Goal: Information Seeking & Learning: Learn about a topic

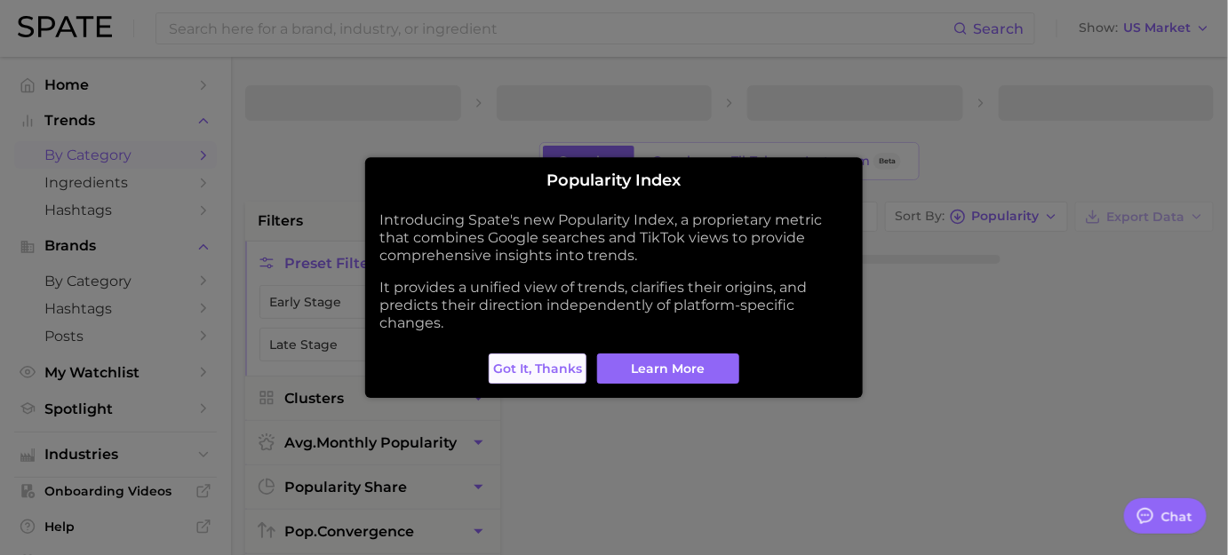
type textarea "x"
click at [562, 370] on span "Got it, thanks" at bounding box center [537, 369] width 89 height 15
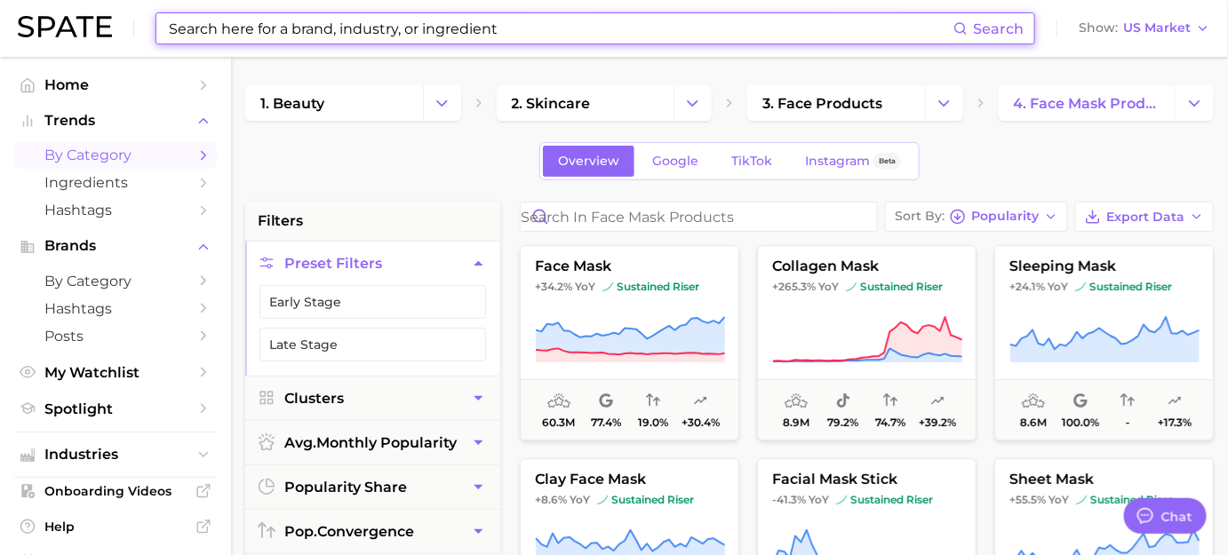
click at [638, 32] on input at bounding box center [560, 28] width 786 height 30
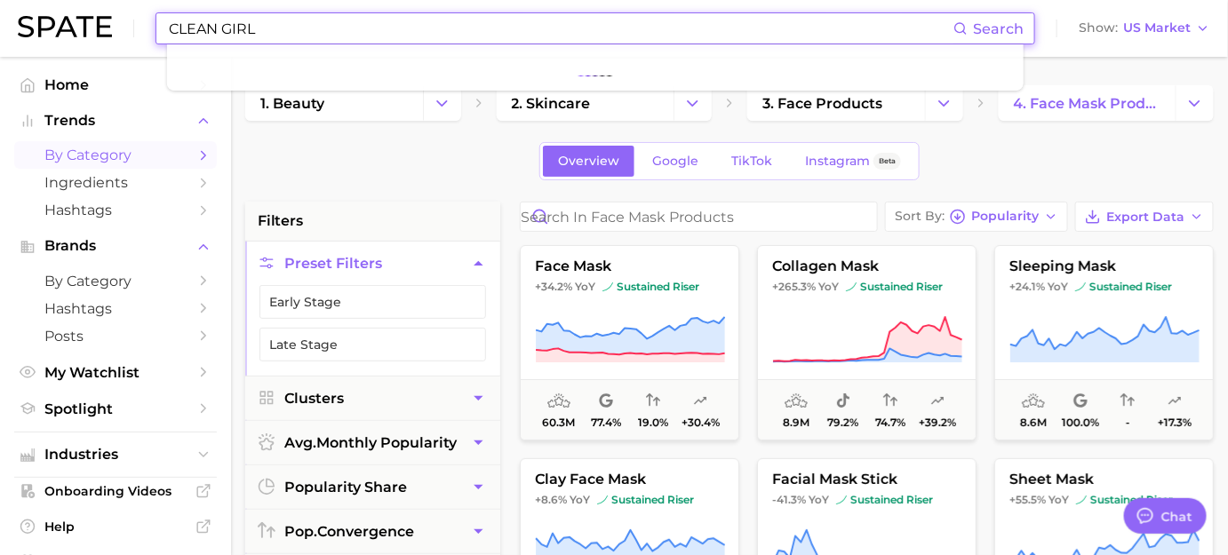
type input "CLEAN GIRL"
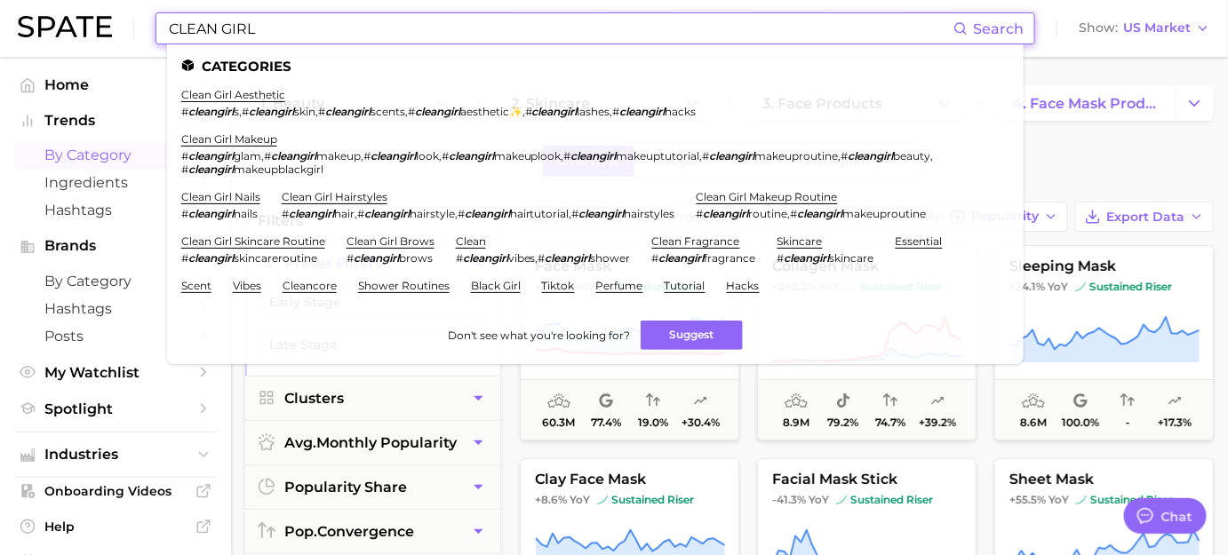
click at [1006, 23] on span "Search" at bounding box center [998, 28] width 51 height 17
click at [995, 28] on span "Search" at bounding box center [998, 28] width 51 height 17
click at [235, 100] on link "clean girl aesthetic" at bounding box center [233, 94] width 104 height 13
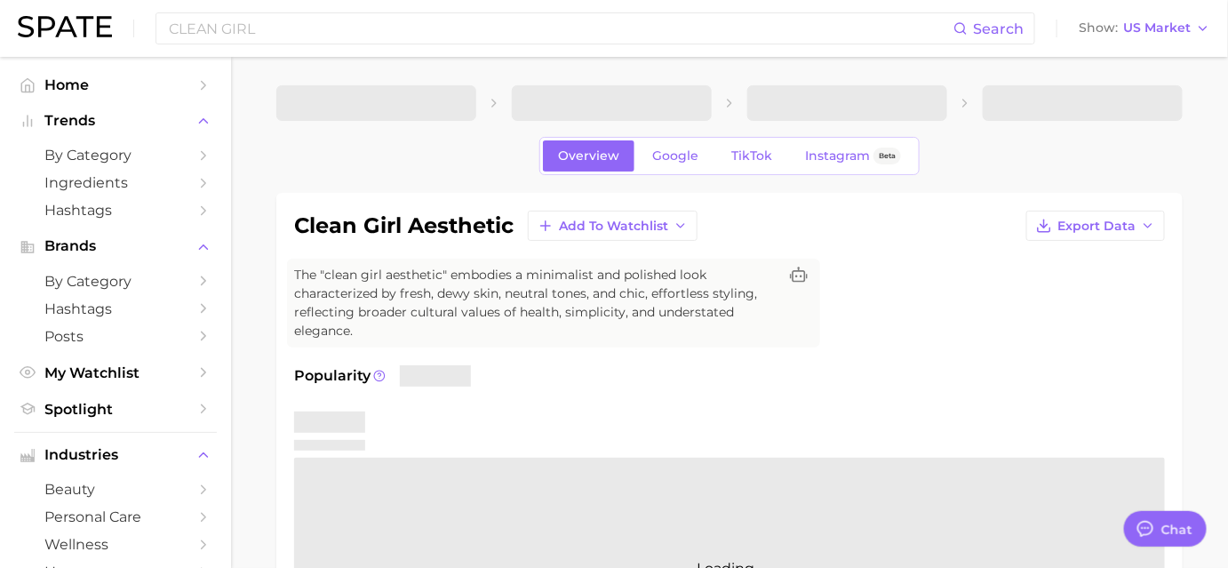
type textarea "x"
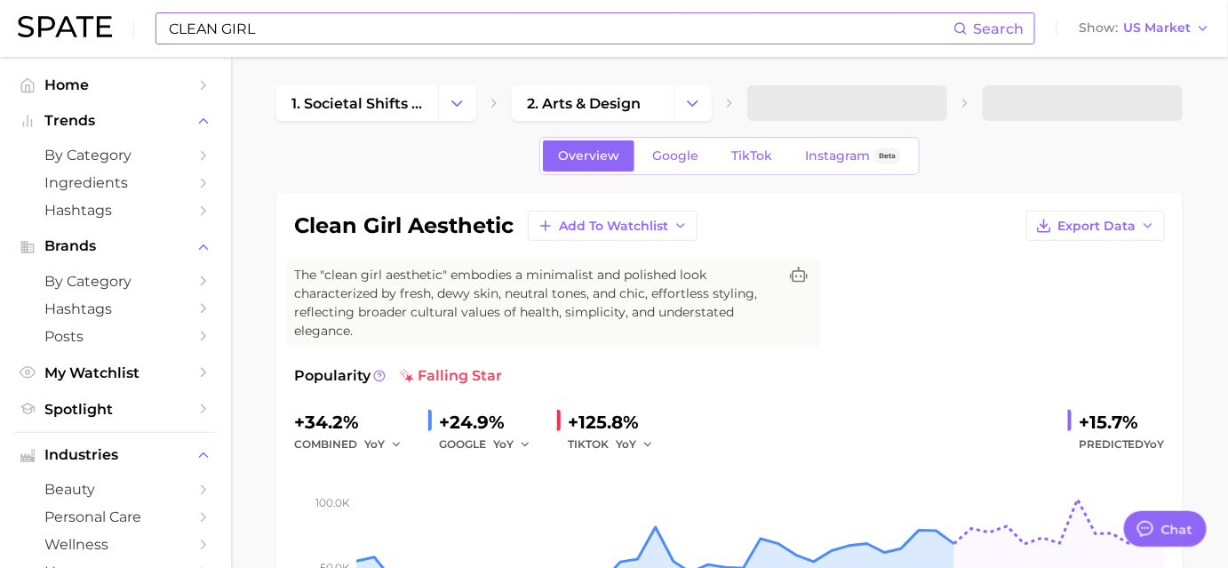
click at [414, 26] on input "CLEAN GIRL" at bounding box center [560, 28] width 786 height 30
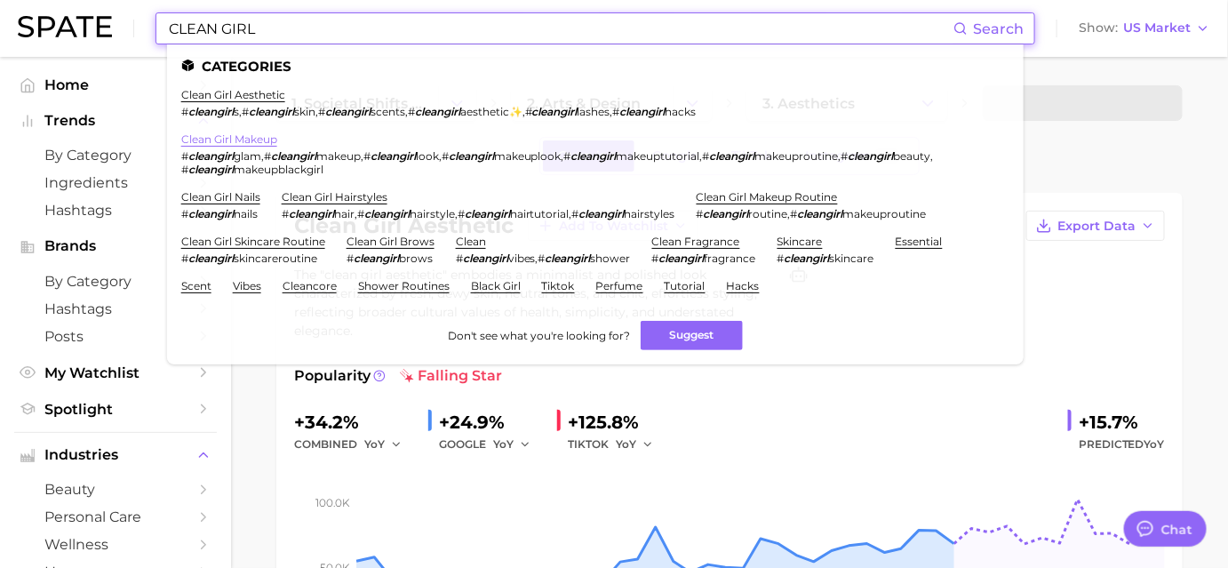
click at [205, 140] on link "clean girl makeup" at bounding box center [229, 138] width 96 height 13
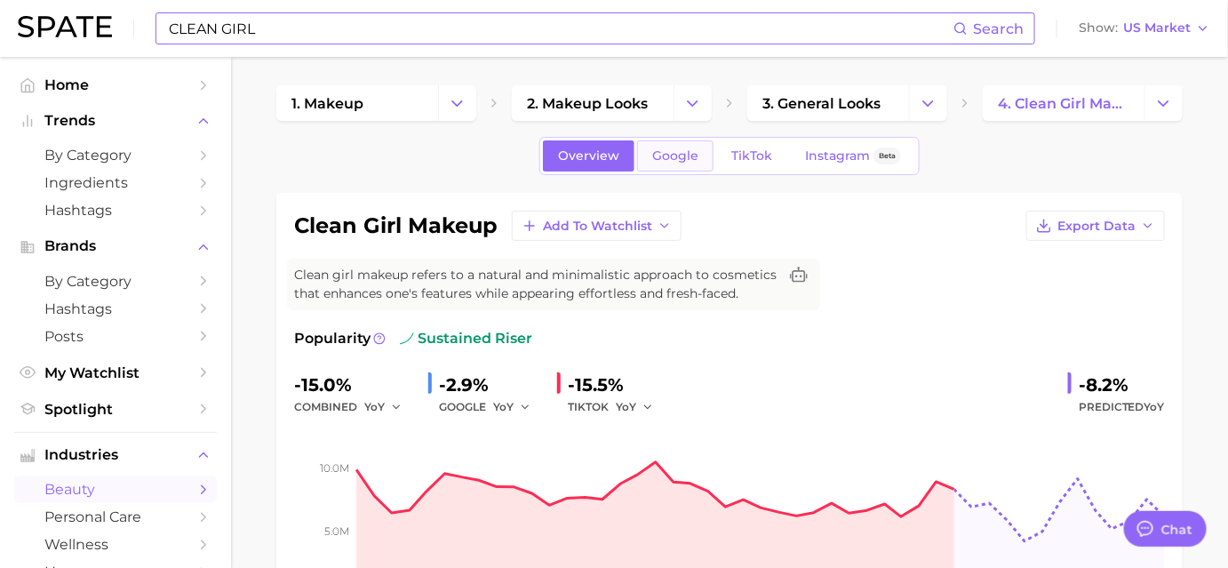
click at [669, 166] on link "Google" at bounding box center [675, 155] width 76 height 31
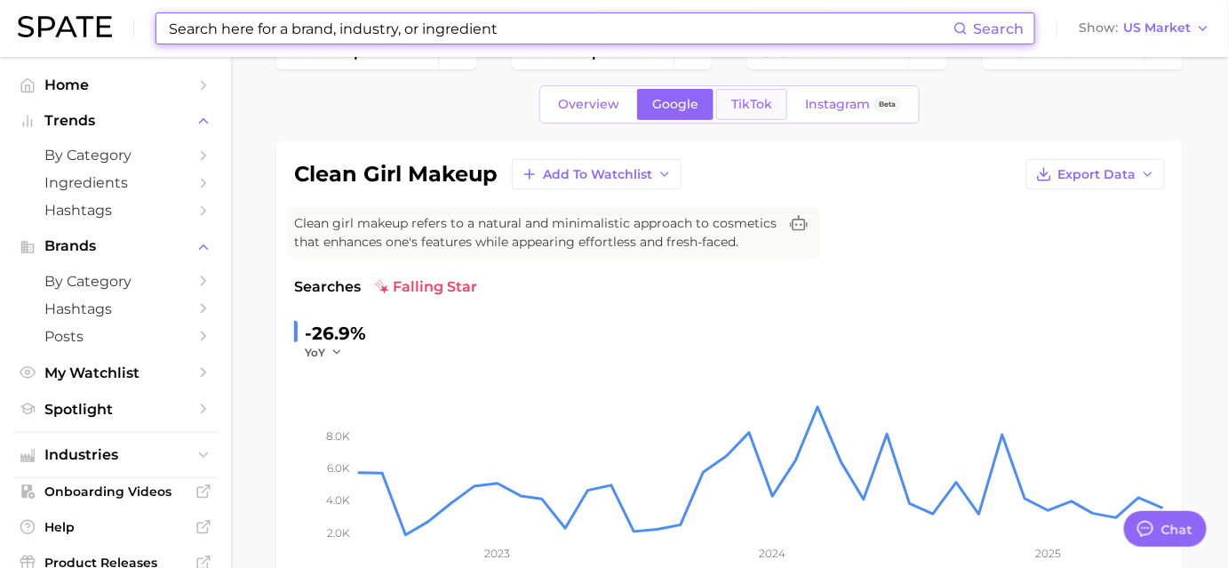
scroll to position [80, 0]
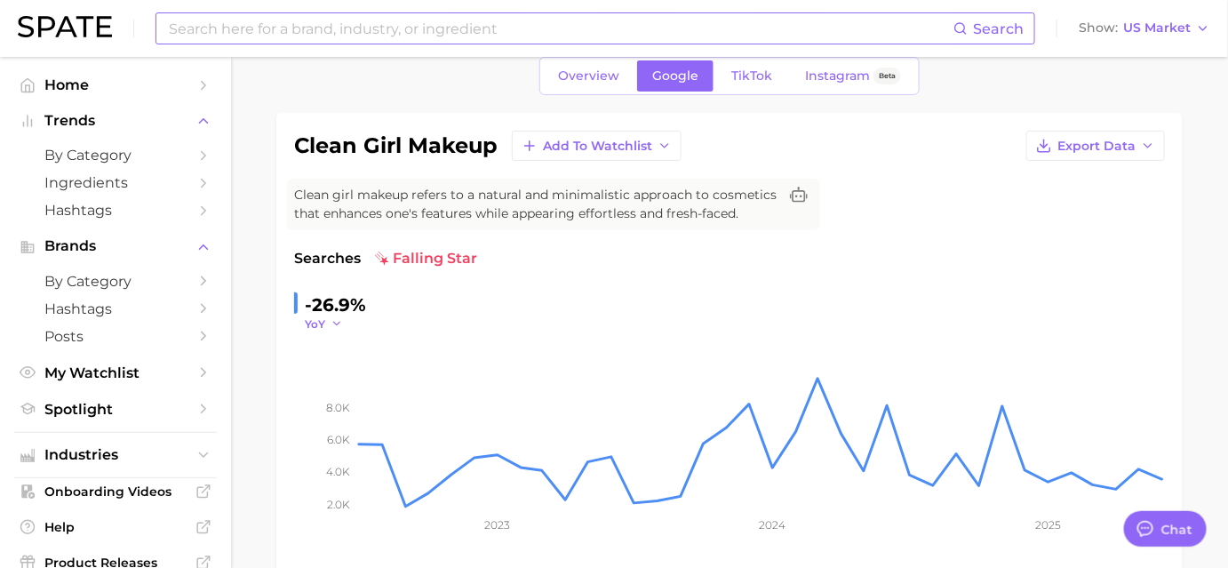
click at [315, 328] on span "YoY" at bounding box center [315, 323] width 20 height 15
click at [327, 376] on span "QoQ" at bounding box center [328, 380] width 29 height 15
click at [331, 323] on button "QoQ" at bounding box center [326, 323] width 43 height 15
click at [335, 405] on span "MoM" at bounding box center [329, 412] width 31 height 15
click at [323, 328] on span "MoM" at bounding box center [318, 323] width 27 height 15
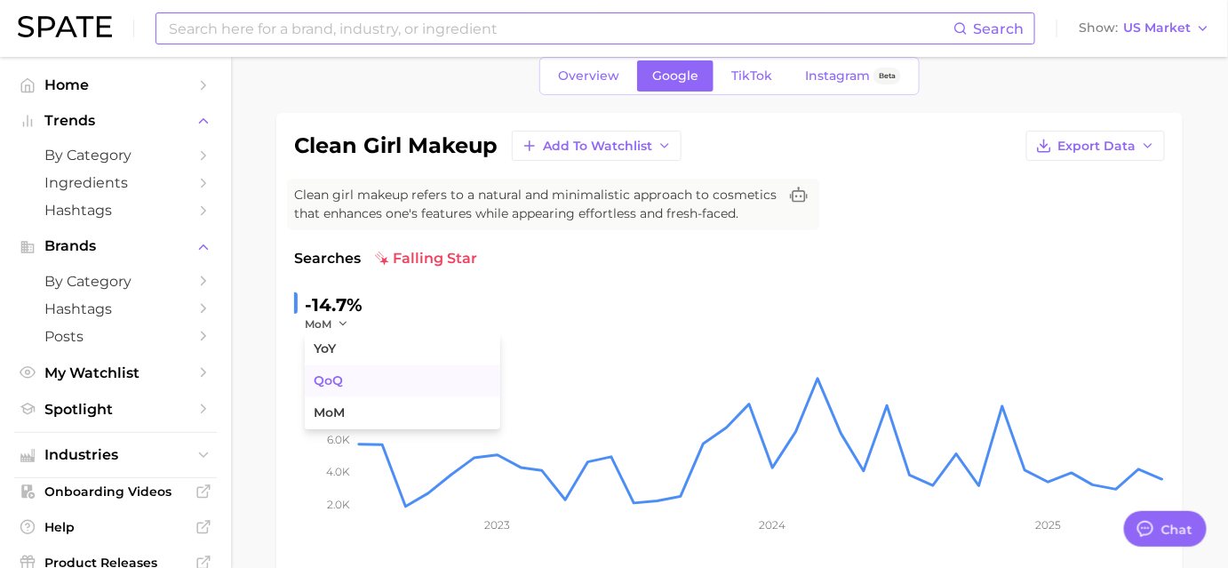
click at [332, 381] on span "QoQ" at bounding box center [328, 380] width 29 height 15
click at [329, 327] on span "QoQ" at bounding box center [317, 323] width 25 height 15
click at [339, 353] on button "YoY" at bounding box center [402, 349] width 195 height 32
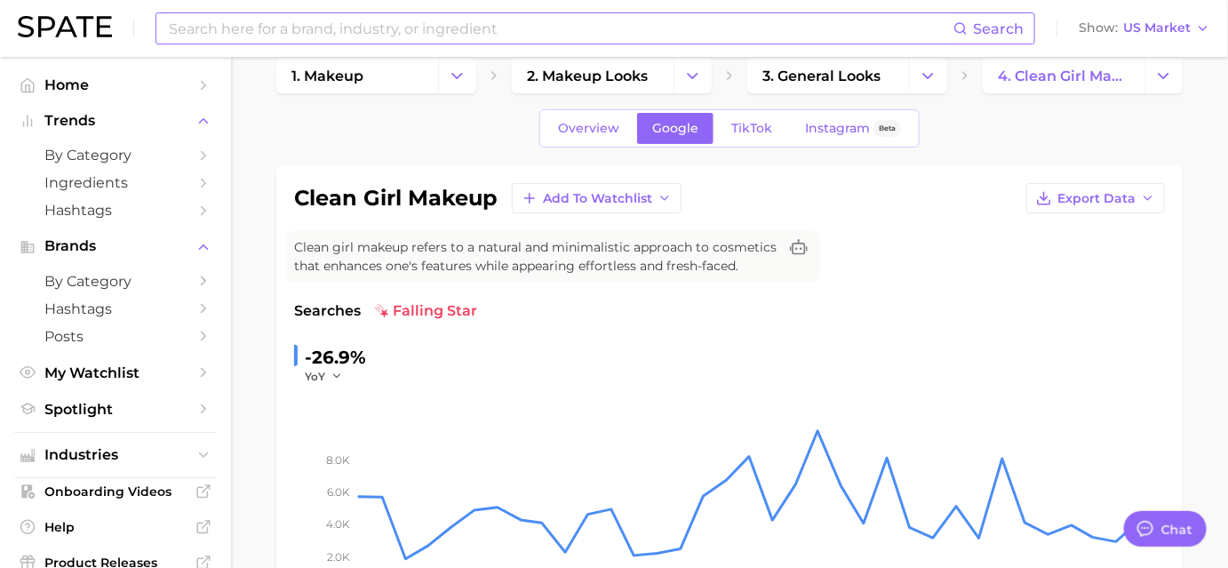
scroll to position [0, 0]
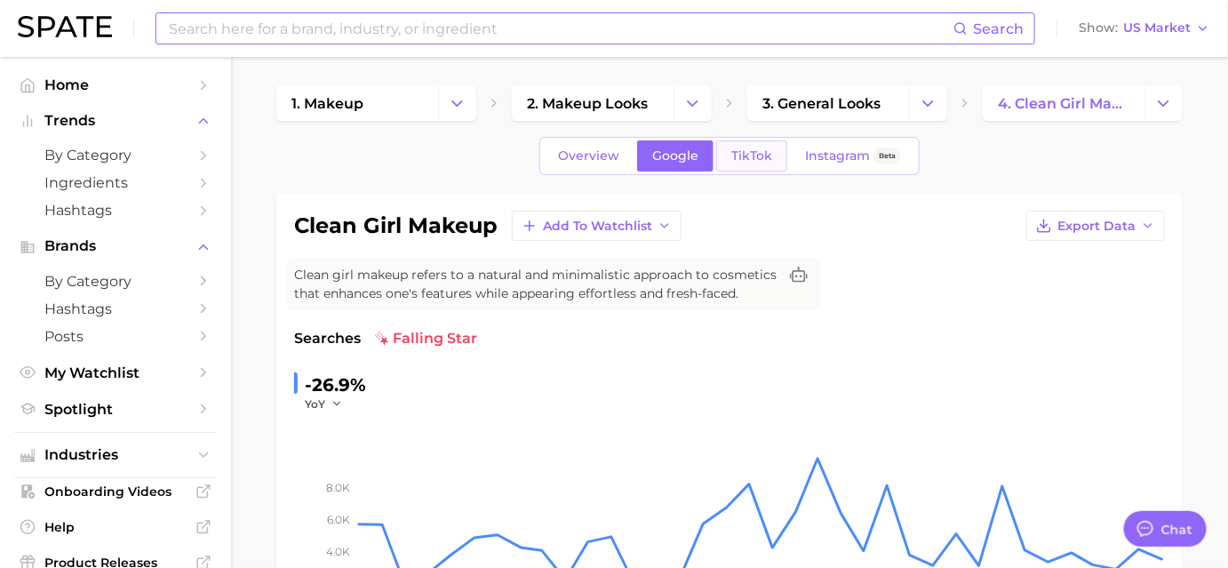
click at [748, 157] on span "TikTok" at bounding box center [751, 155] width 41 height 15
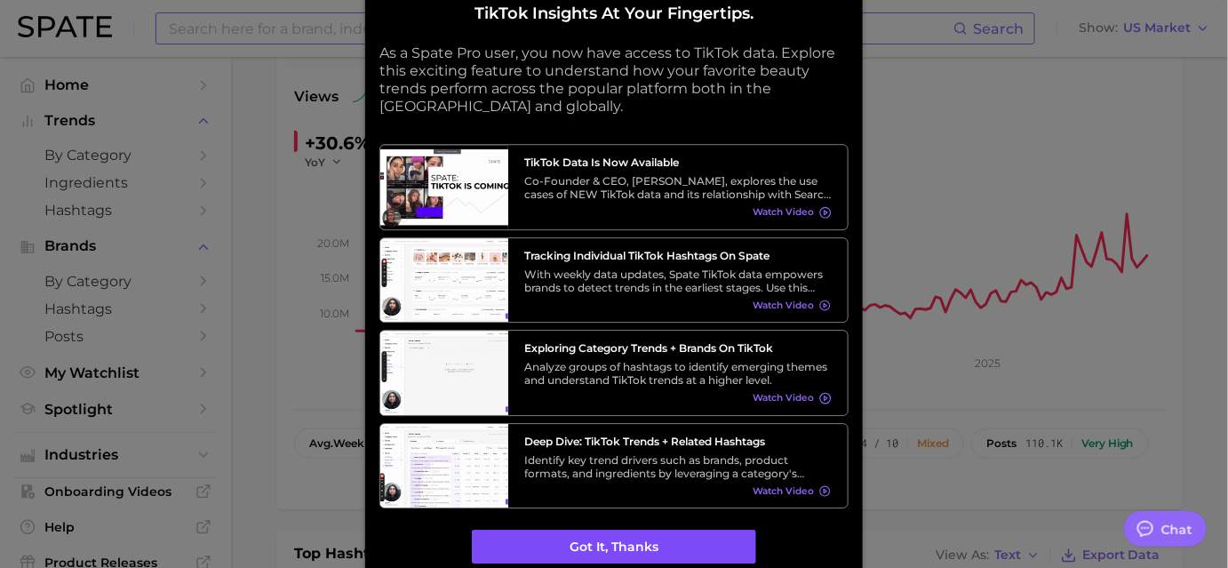
click at [620, 546] on button "Got it, thanks" at bounding box center [614, 547] width 284 height 34
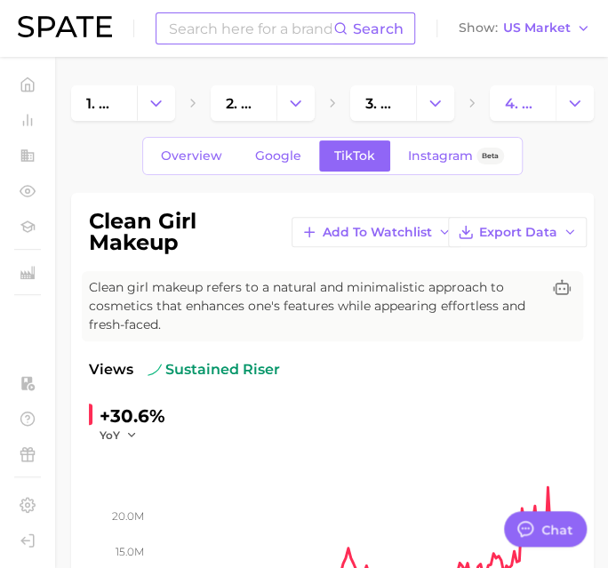
scroll to position [161, 0]
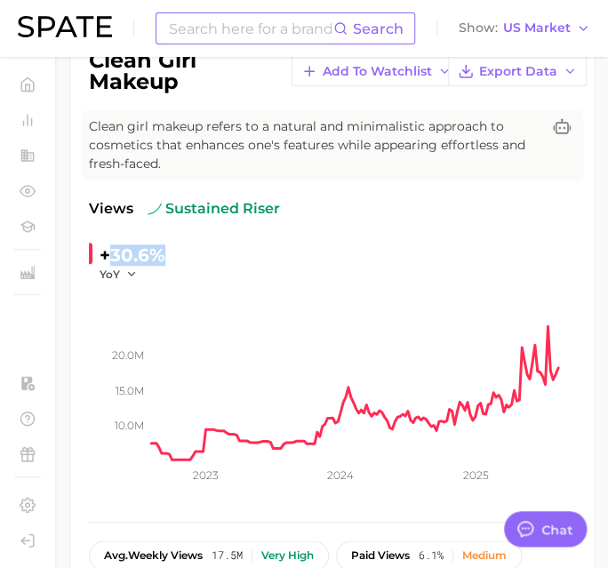
drag, startPoint x: 163, startPoint y: 255, endPoint x: 105, endPoint y: 252, distance: 58.7
click at [105, 252] on div "+30.6% YoY" at bounding box center [157, 261] width 136 height 41
click at [203, 252] on div "+30.6% YoY" at bounding box center [157, 261] width 136 height 41
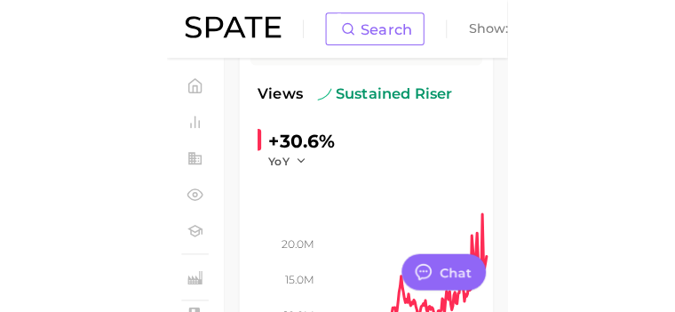
scroll to position [339, 0]
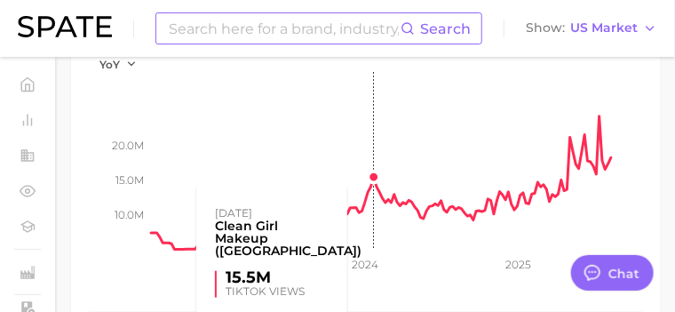
type textarea "x"
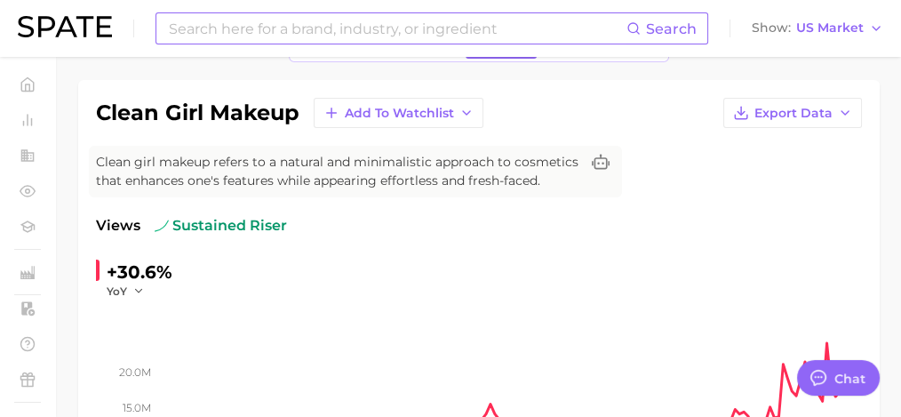
scroll to position [178, 0]
